Goal: Task Accomplishment & Management: Manage account settings

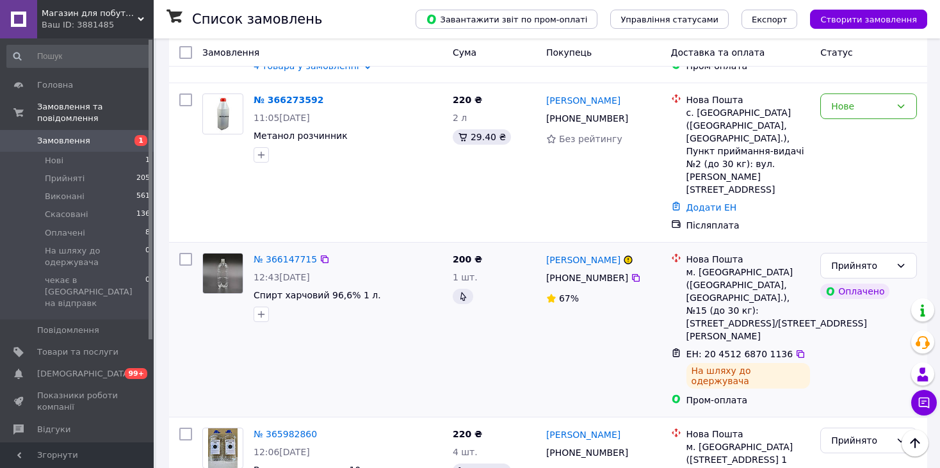
scroll to position [128, 0]
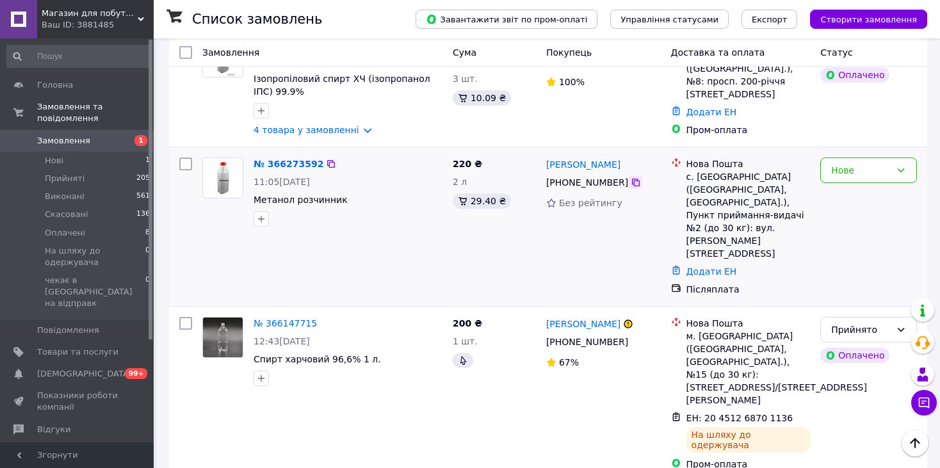
click at [632, 184] on icon at bounding box center [636, 183] width 8 height 8
drag, startPoint x: 341, startPoint y: 202, endPoint x: 254, endPoint y: 202, distance: 86.5
click at [254, 202] on span "Метанол розчинник" at bounding box center [348, 199] width 189 height 13
copy span "Метанол розчинник"
click at [889, 175] on div "Нове" at bounding box center [862, 170] width 60 height 14
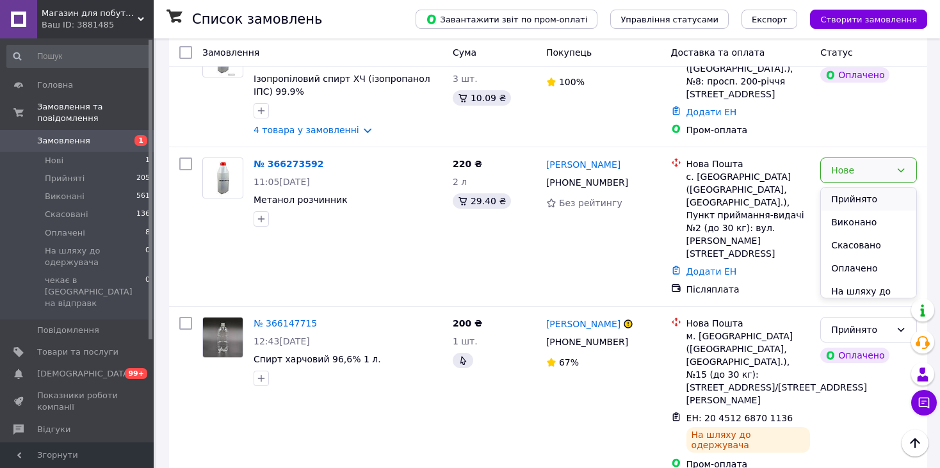
click at [876, 195] on li "Прийнято" at bounding box center [868, 199] width 95 height 23
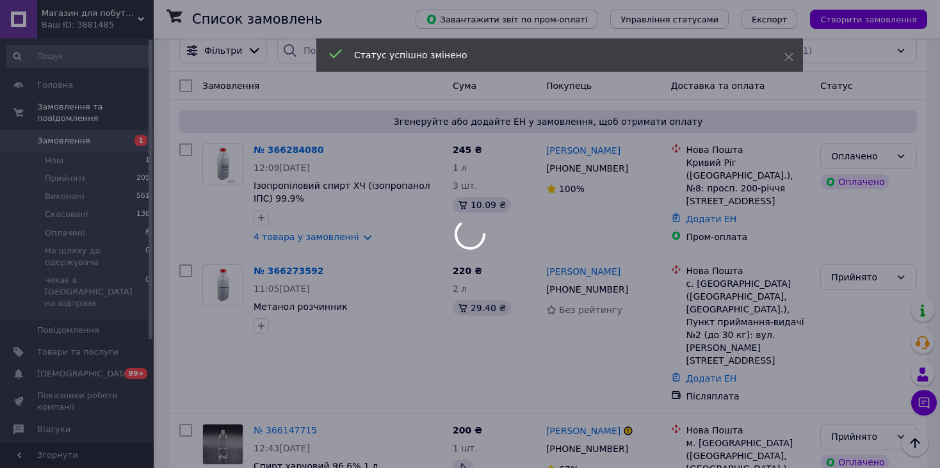
scroll to position [0, 0]
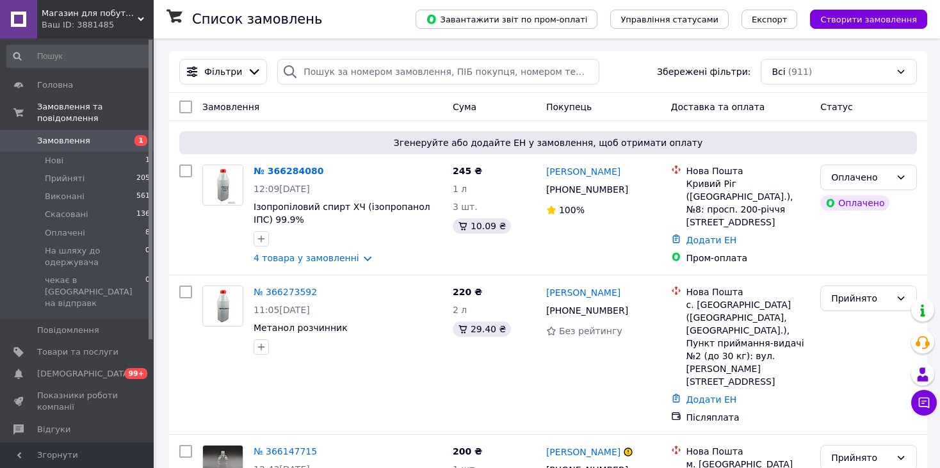
click at [288, 168] on link "№ 366284080" at bounding box center [289, 171] width 70 height 10
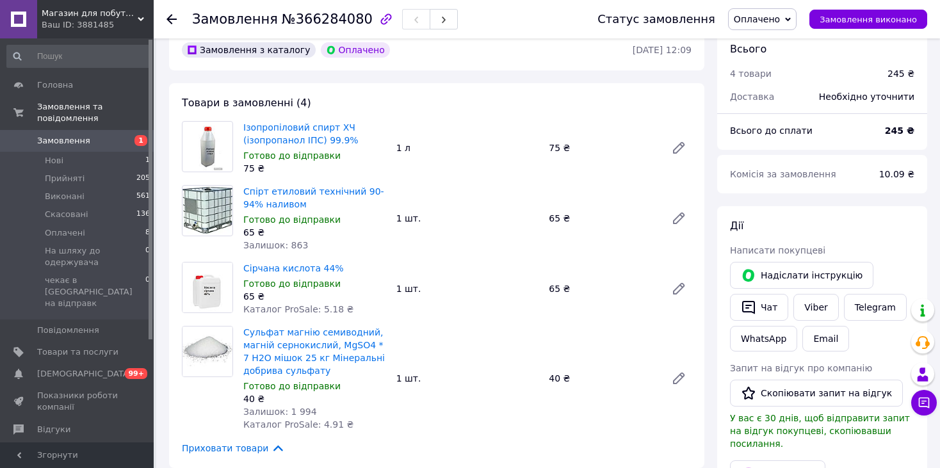
scroll to position [128, 0]
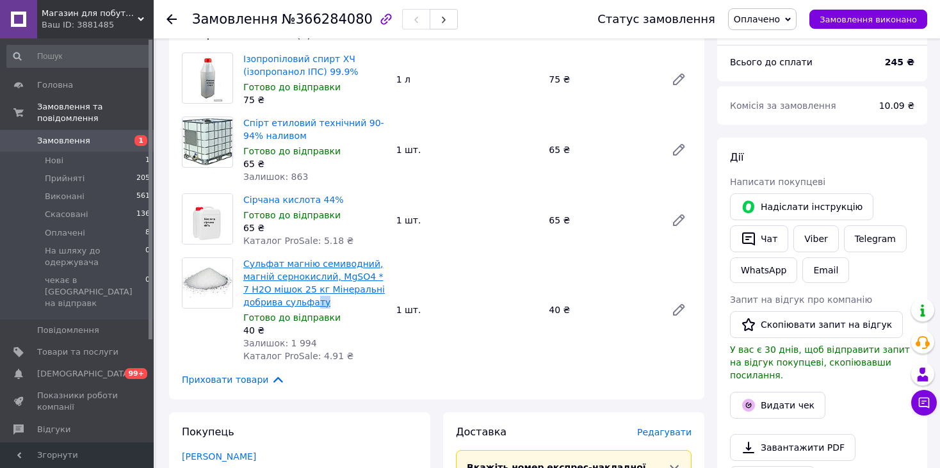
drag, startPoint x: 324, startPoint y: 304, endPoint x: 308, endPoint y: 299, distance: 16.2
click at [308, 299] on span "Сульфат магнію семиводний, магній сернокислий, MgSO4 * 7 H2O мішок 25 кг Мінера…" at bounding box center [314, 283] width 143 height 51
drag, startPoint x: 427, startPoint y: 261, endPoint x: 420, endPoint y: 263, distance: 7.3
click at [427, 261] on div "Сульфат магнію семиводний, магній сернокислий, MgSO4 * 7 H2O мішок 25 кг Мінера…" at bounding box center [467, 310] width 459 height 110
drag, startPoint x: 243, startPoint y: 261, endPoint x: 309, endPoint y: 262, distance: 66.0
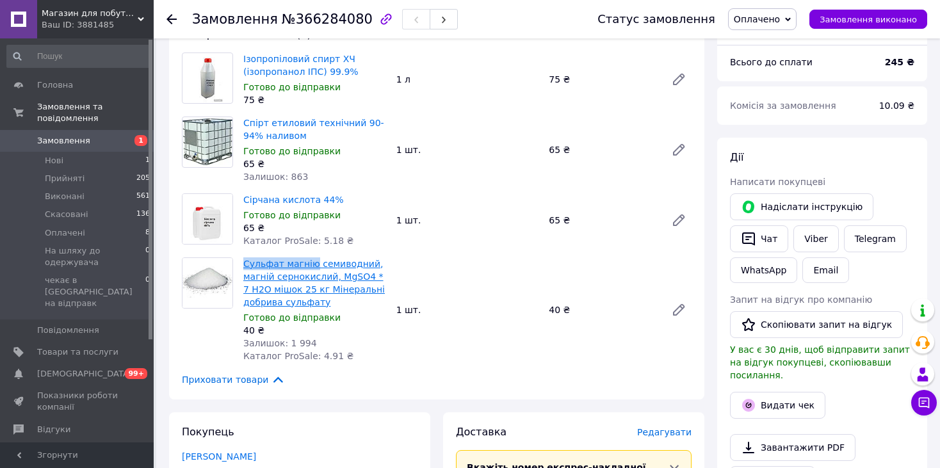
click at [309, 262] on div "Сульфат магнію семиводний, магній сернокислий, MgSO4 * 7 H2O мішок 25 кг Мінера…" at bounding box center [314, 310] width 153 height 110
copy link "Сульфат магнію"
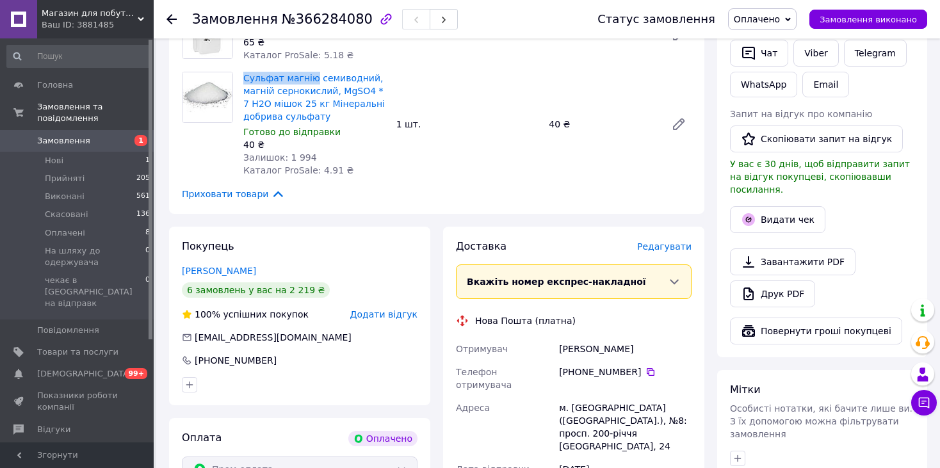
scroll to position [577, 0]
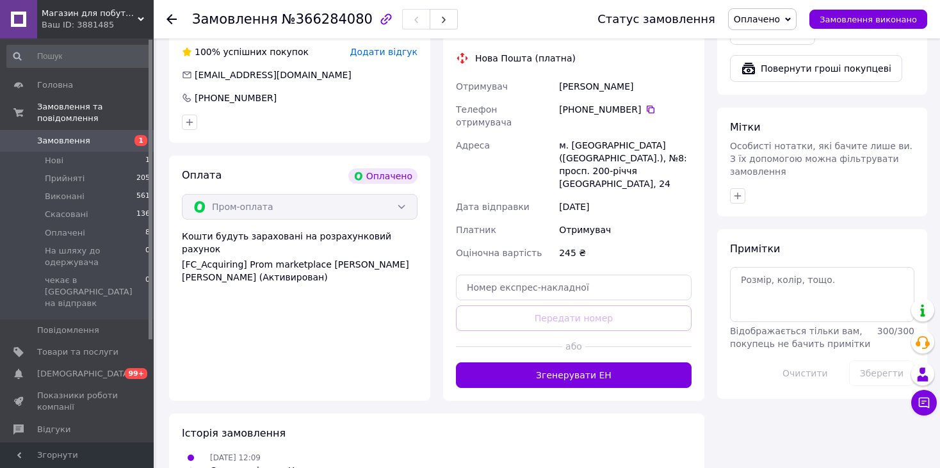
click at [630, 369] on button "Згенерувати ЕН" at bounding box center [574, 376] width 236 height 26
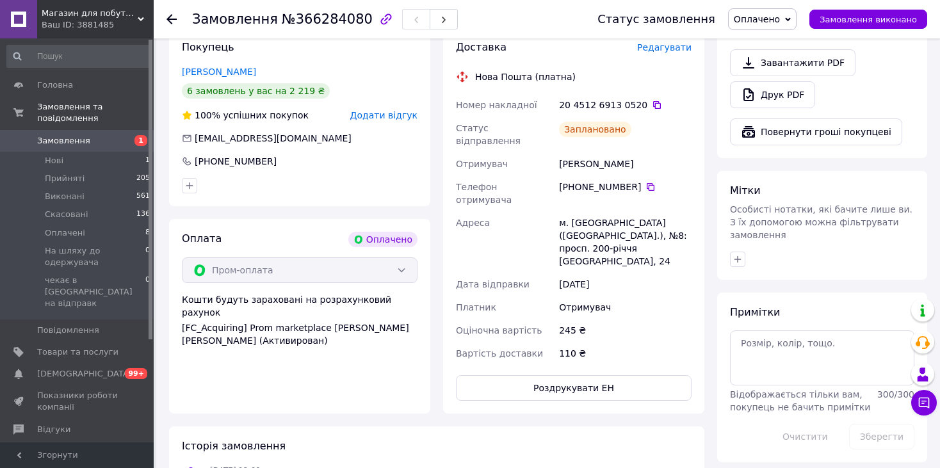
scroll to position [448, 0]
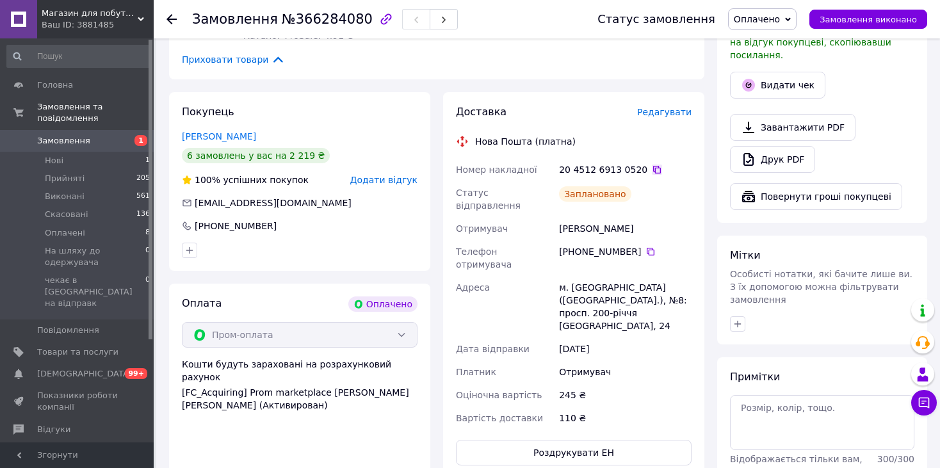
click at [652, 170] on icon at bounding box center [657, 170] width 10 height 10
click at [170, 19] on use at bounding box center [172, 19] width 10 height 10
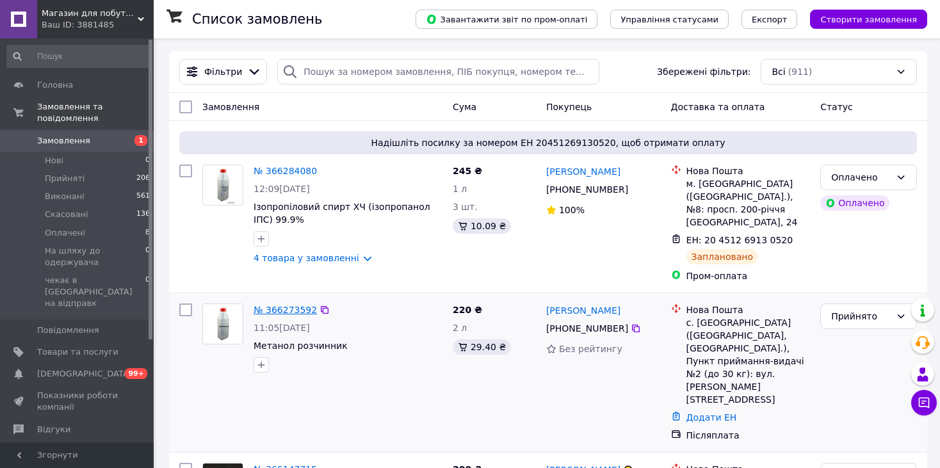
click at [291, 308] on link "№ 366273592" at bounding box center [285, 310] width 63 height 10
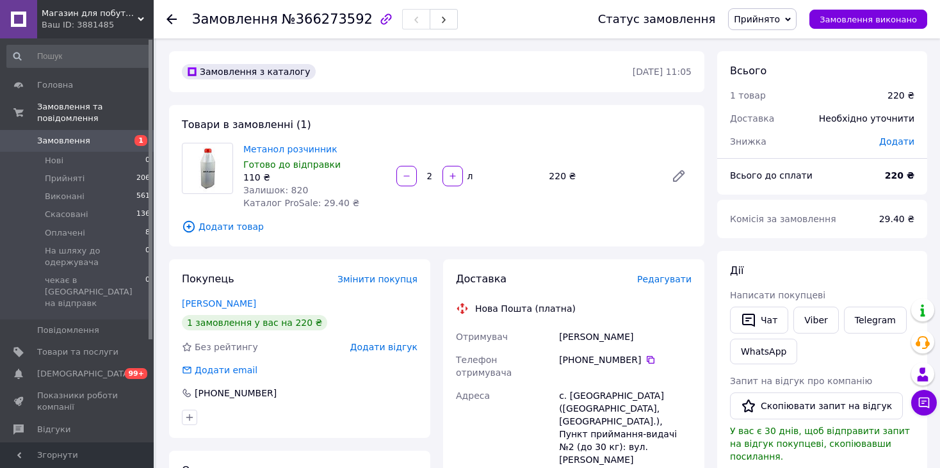
click at [172, 18] on icon at bounding box center [172, 19] width 10 height 10
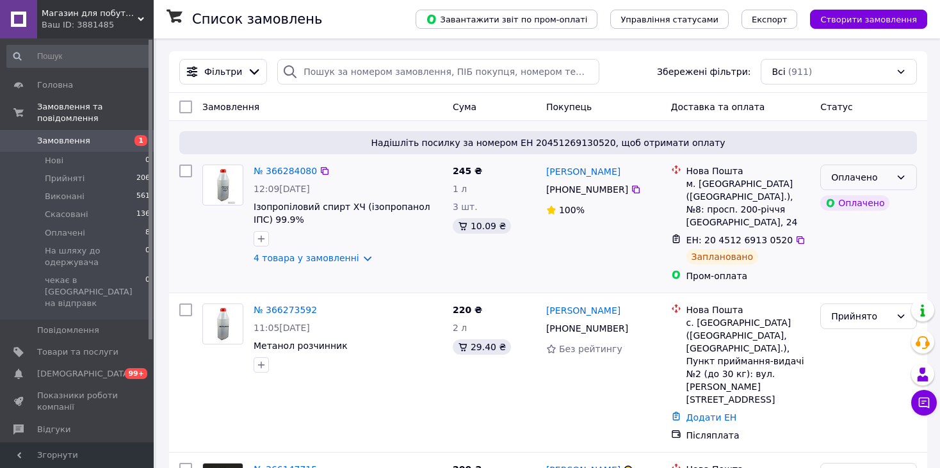
click at [891, 174] on div "Оплачено" at bounding box center [869, 178] width 97 height 26
click at [864, 202] on li "Прийнято" at bounding box center [868, 205] width 95 height 23
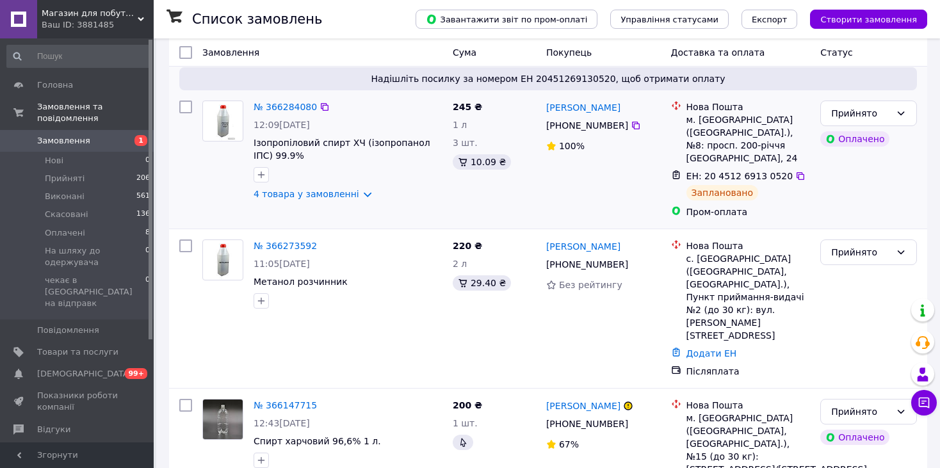
scroll to position [128, 0]
